Goal: Information Seeking & Learning: Learn about a topic

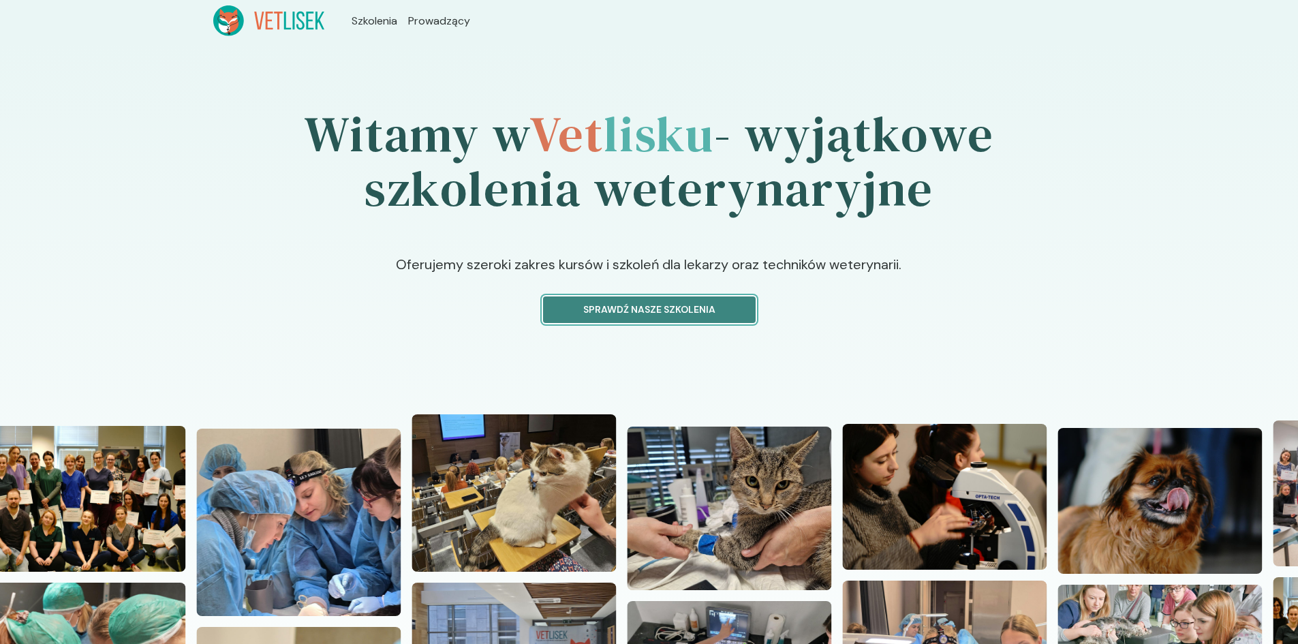
click at [658, 315] on p "Sprawdź nasze szkolenia" at bounding box center [649, 309] width 189 height 14
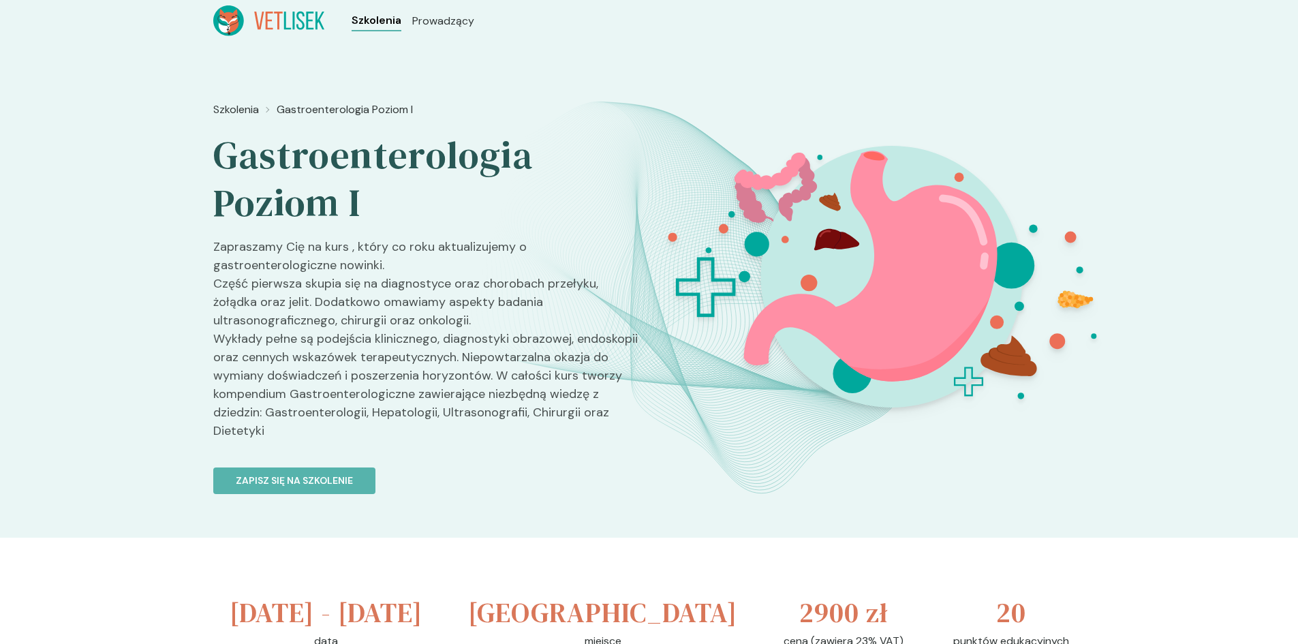
click at [386, 18] on span "Szkolenia" at bounding box center [377, 20] width 50 height 16
click at [252, 23] on icon at bounding box center [269, 20] width 112 height 31
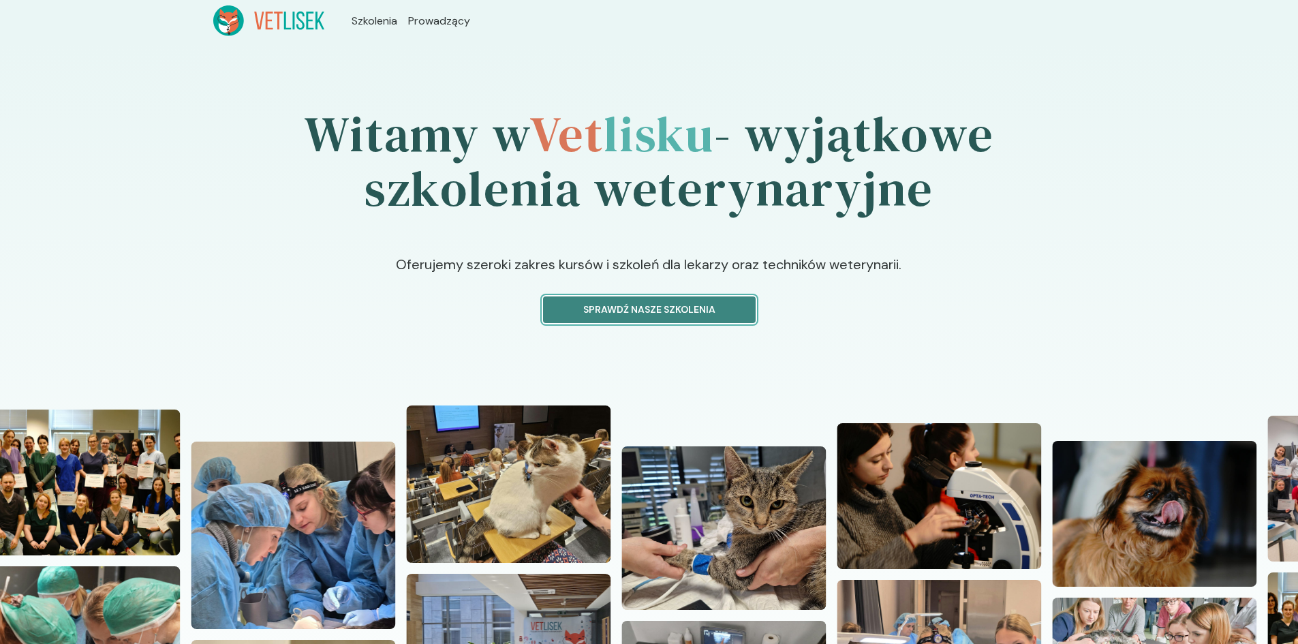
click at [715, 313] on p "Sprawdź nasze szkolenia" at bounding box center [649, 309] width 189 height 14
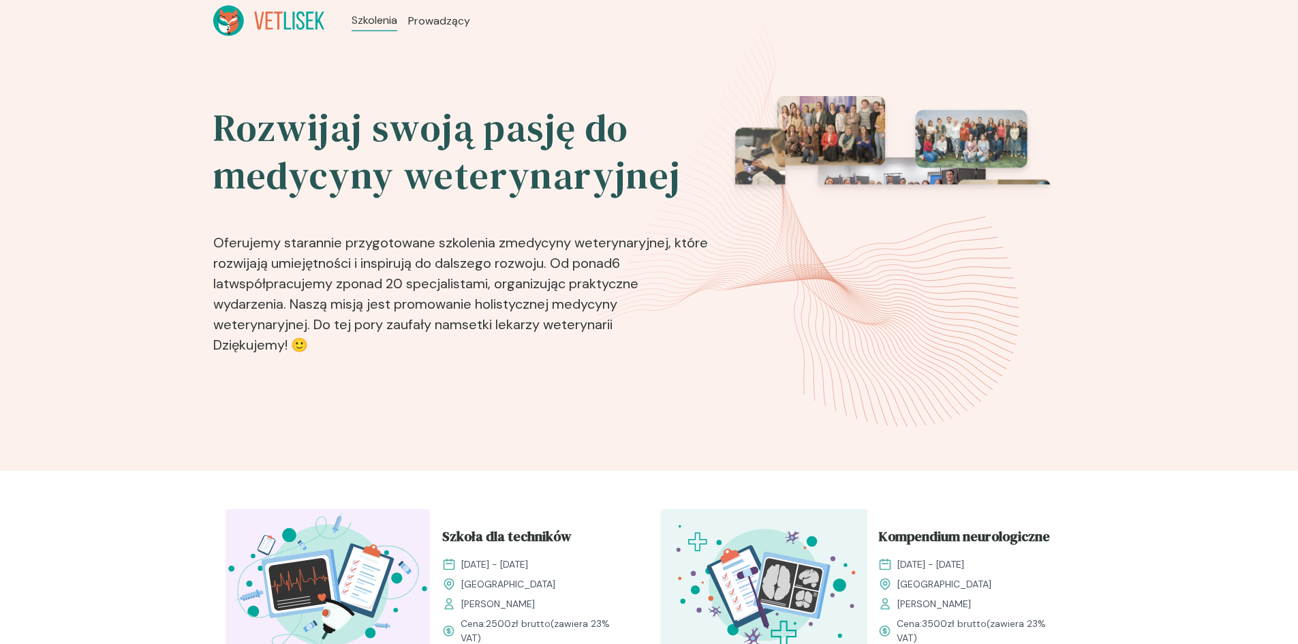
click at [314, 45] on div "Rozwijaj swoją pasję do medycyny weterynaryjnej Oferujemy starannie przygotowan…" at bounding box center [649, 256] width 1298 height 429
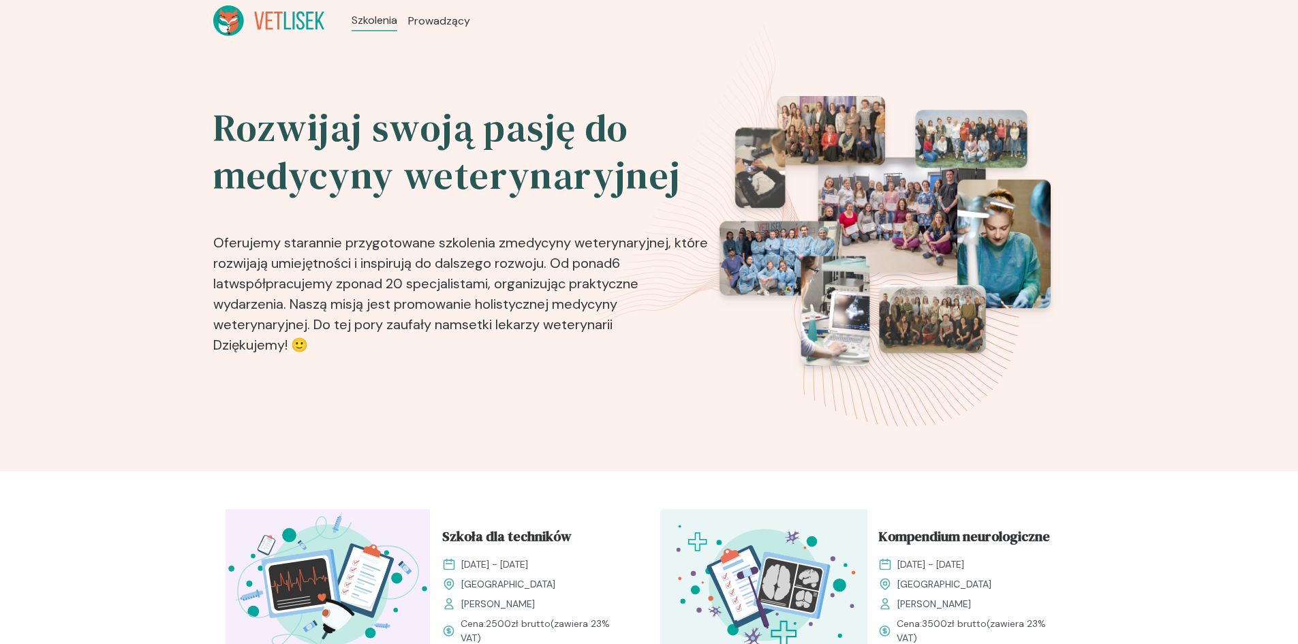
click at [312, 19] on icon at bounding box center [269, 20] width 112 height 31
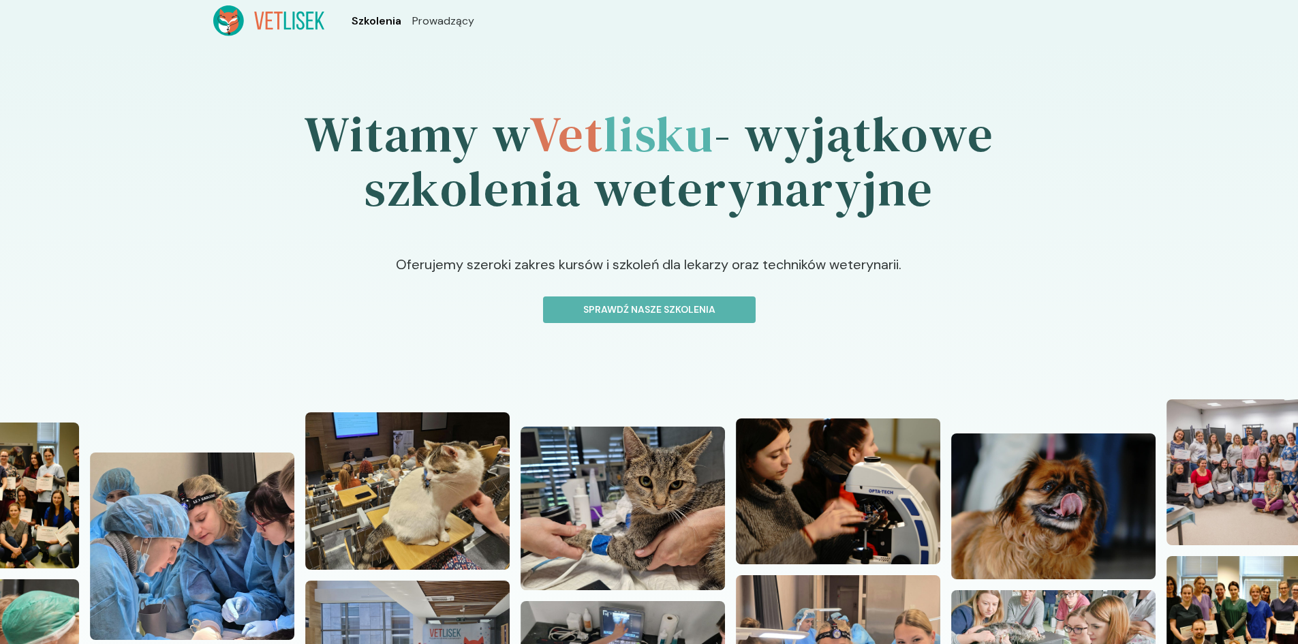
click at [385, 21] on span "Szkolenia" at bounding box center [377, 21] width 50 height 16
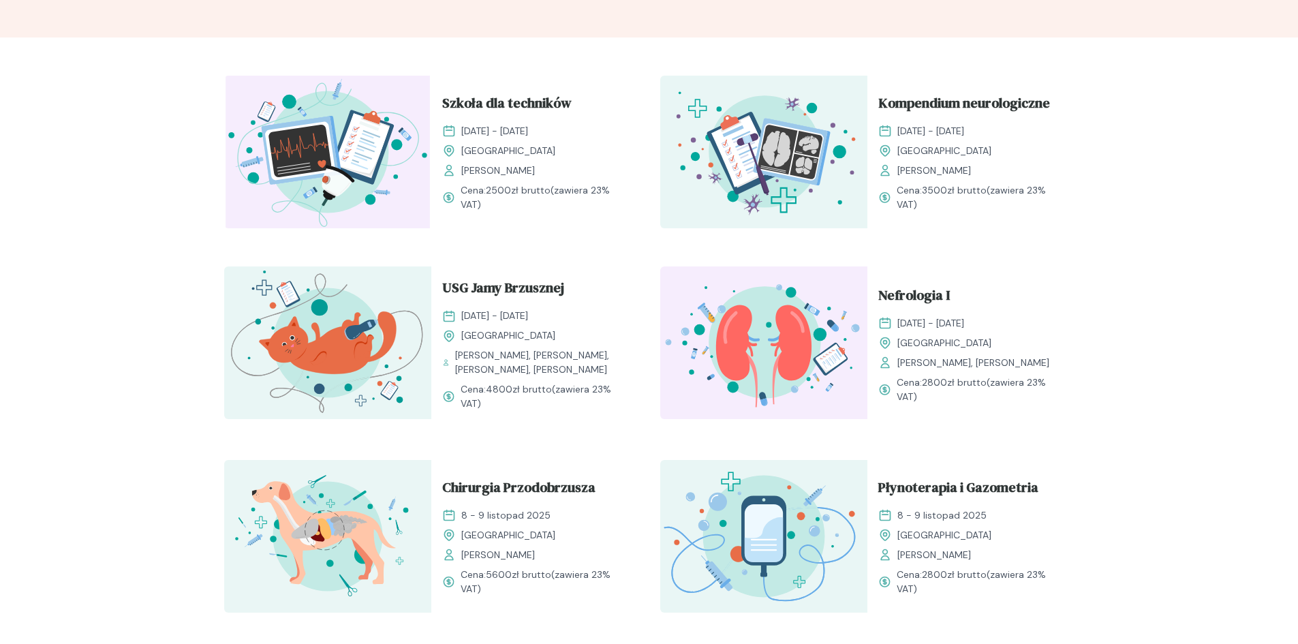
scroll to position [477, 0]
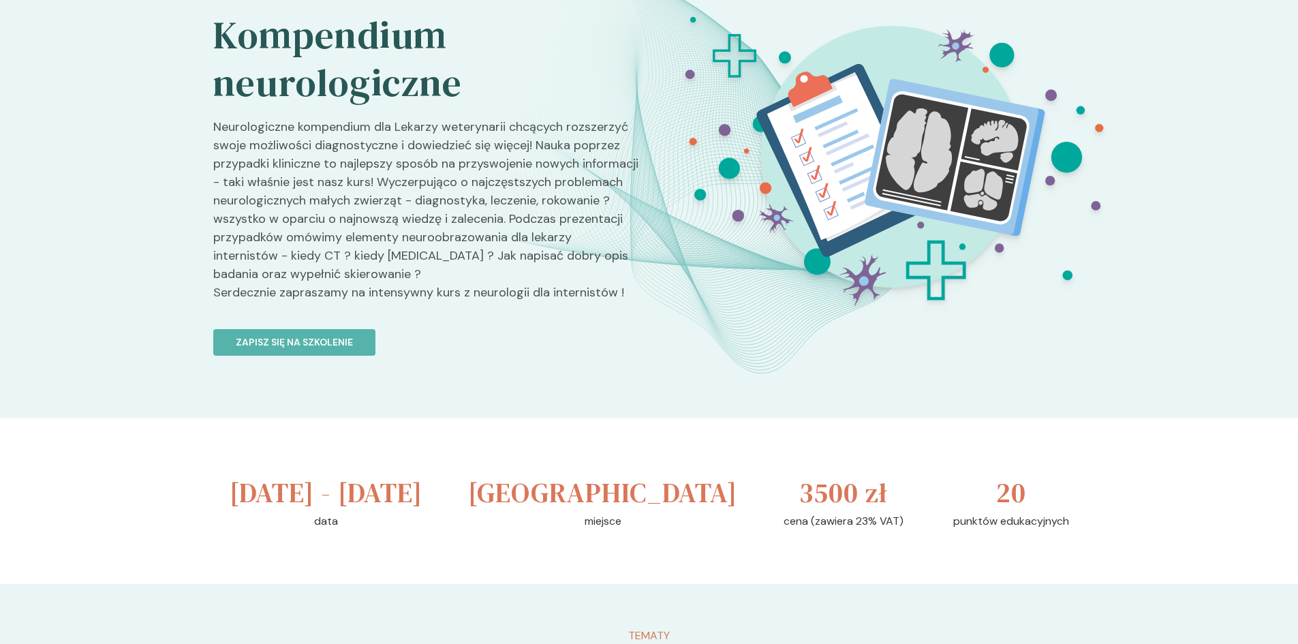
scroll to position [89, 0]
